Goal: Use online tool/utility: Utilize a website feature to perform a specific function

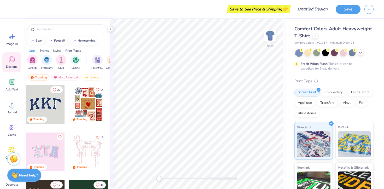
click at [43, 100] on div at bounding box center [45, 104] width 39 height 39
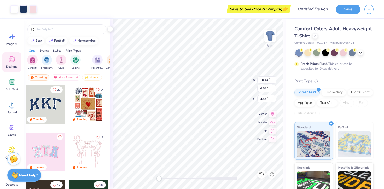
type input "3.42"
click at [344, 52] on div at bounding box center [343, 52] width 7 height 7
type input "10.60"
type input "4.58"
type input "3.36"
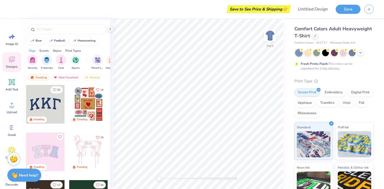
click at [344, 56] on div at bounding box center [334, 52] width 78 height 7
click at [344, 55] on div at bounding box center [343, 52] width 7 height 7
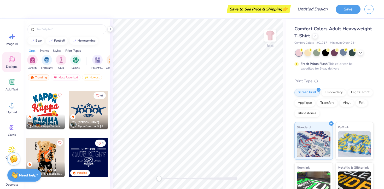
scroll to position [1088, 0]
